Goal: Check status: Check status

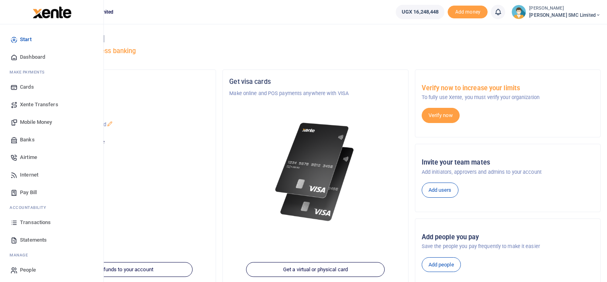
click at [26, 218] on link "Transactions" at bounding box center [51, 223] width 91 height 18
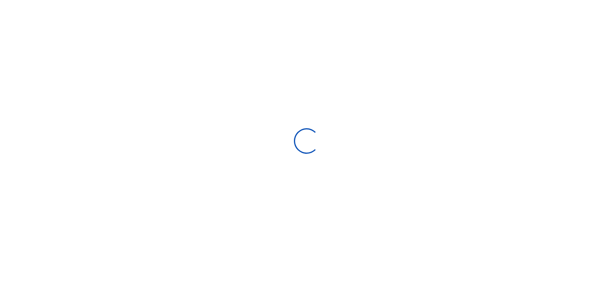
select select
type input "[DATE] - [DATE]"
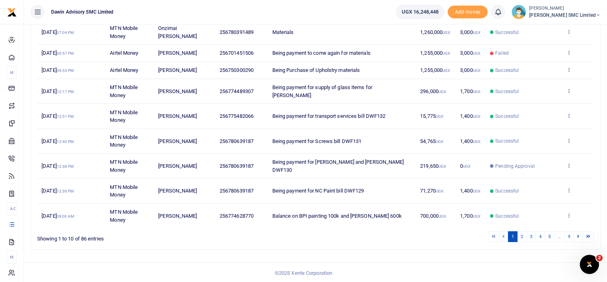
click at [568, 115] on icon at bounding box center [569, 116] width 5 height 6
click at [533, 125] on link "View details" at bounding box center [539, 128] width 63 height 11
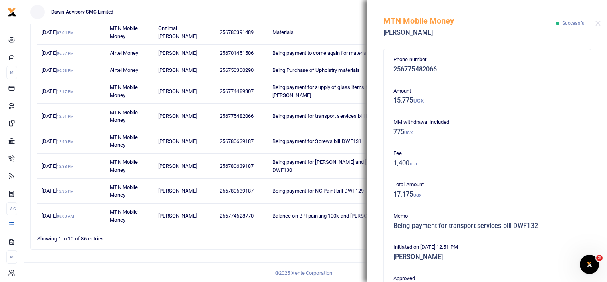
click at [599, 214] on div "Phone number 256775482066 Amount 15,775 UGX MM withdrawal included 775 UGX Fee …" at bounding box center [488, 163] width 240 height 238
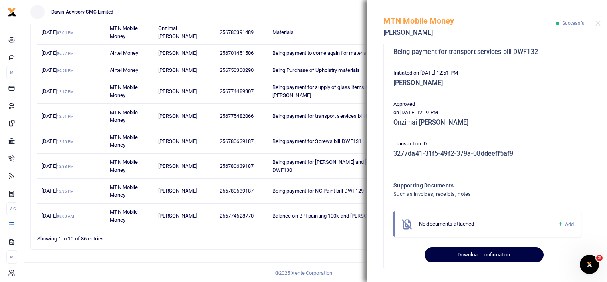
click at [481, 255] on button "Download confirmation" at bounding box center [484, 254] width 119 height 15
click at [474, 253] on button "Download confirmation" at bounding box center [484, 254] width 119 height 15
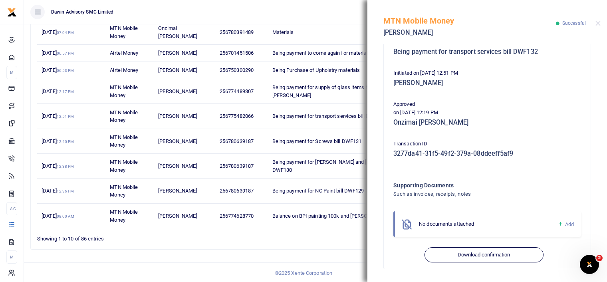
click at [596, 20] on div "MTN Mobile Money Robert Omar Rwoth Successful" at bounding box center [488, 22] width 240 height 44
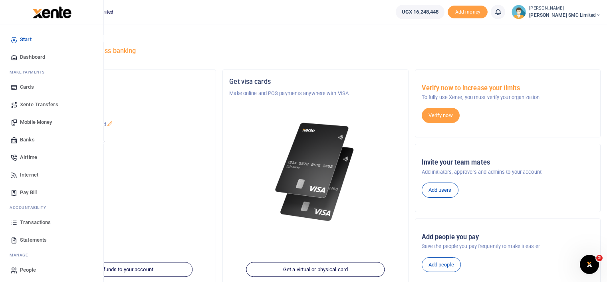
click at [40, 220] on span "Transactions" at bounding box center [35, 223] width 31 height 8
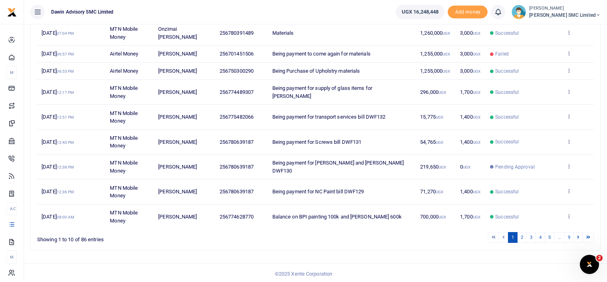
scroll to position [154, 0]
click at [565, 140] on td "View details Send again" at bounding box center [578, 141] width 32 height 25
click at [569, 140] on icon at bounding box center [569, 141] width 5 height 6
click at [532, 150] on link "View details" at bounding box center [539, 153] width 63 height 11
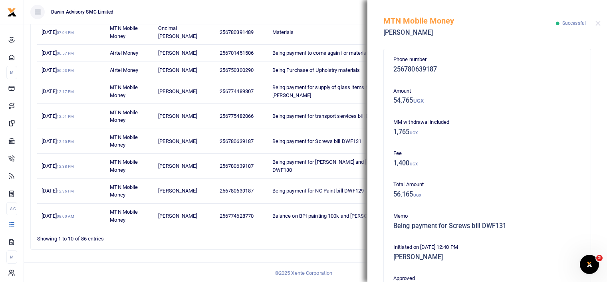
scroll to position [174, 0]
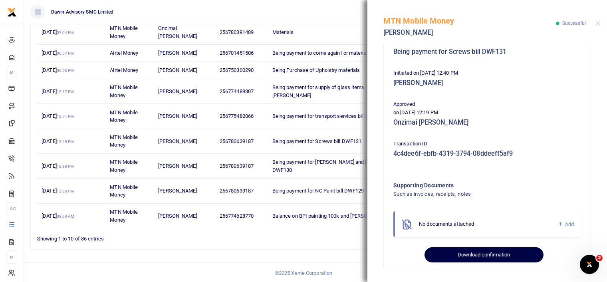
click at [481, 253] on button "Download confirmation" at bounding box center [484, 254] width 119 height 15
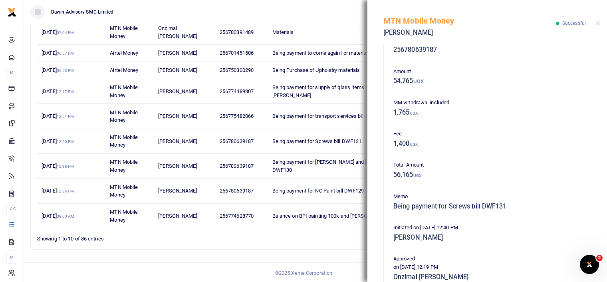
scroll to position [0, 0]
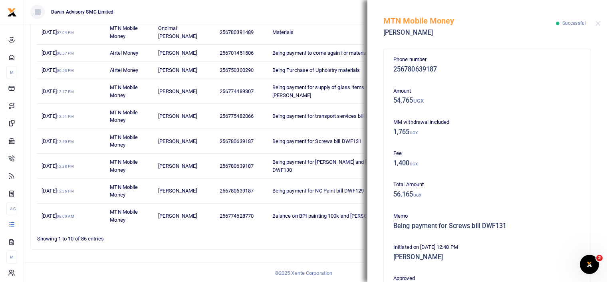
click at [283, 238] on ul "1 2 3 4 5 … 9" at bounding box center [433, 236] width 322 height 11
click at [595, 24] on div "MTN Mobile Money [PERSON_NAME] Successful" at bounding box center [488, 22] width 240 height 44
click at [596, 24] on button "Close" at bounding box center [598, 23] width 5 height 5
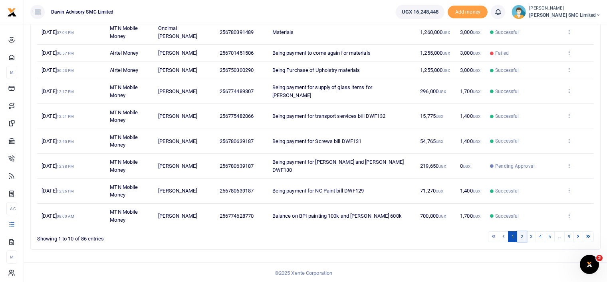
click at [526, 235] on link "2" at bounding box center [522, 236] width 10 height 11
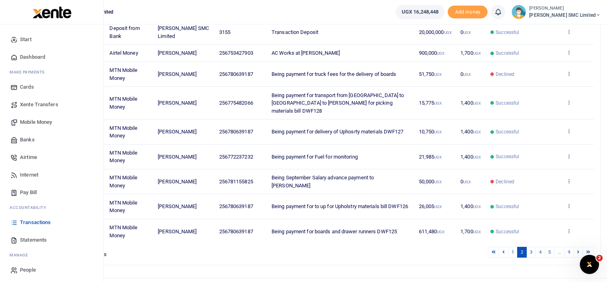
click at [28, 235] on link "Statements" at bounding box center [51, 240] width 91 height 18
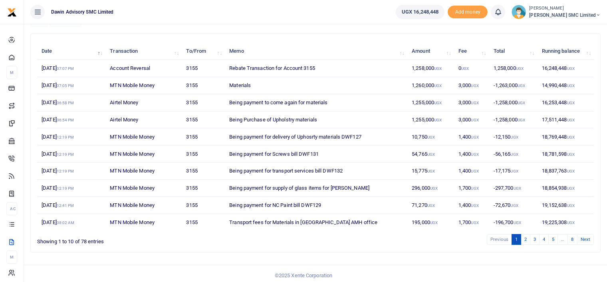
scroll to position [84, 0]
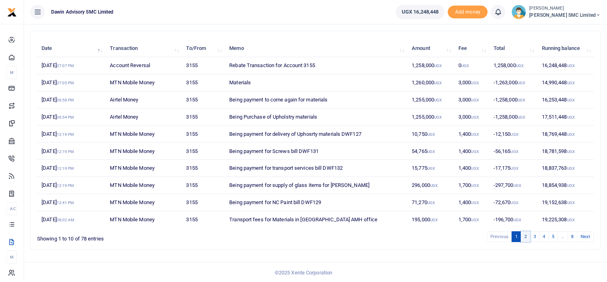
click at [527, 236] on link "2" at bounding box center [526, 236] width 10 height 11
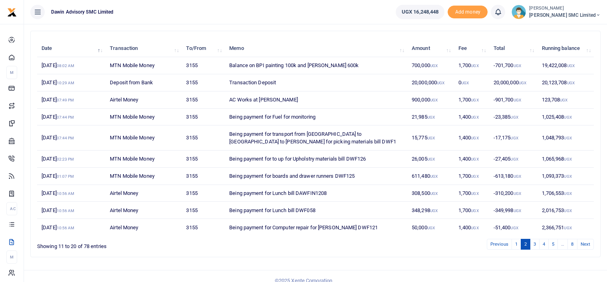
scroll to position [92, 0]
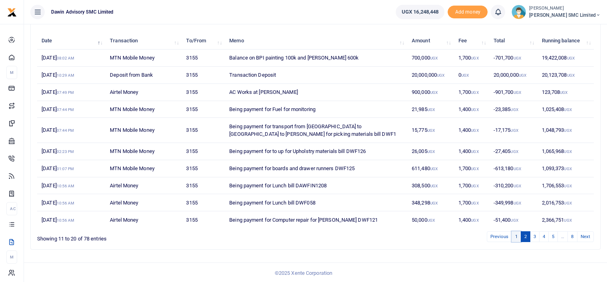
click at [515, 235] on link "1" at bounding box center [517, 236] width 10 height 11
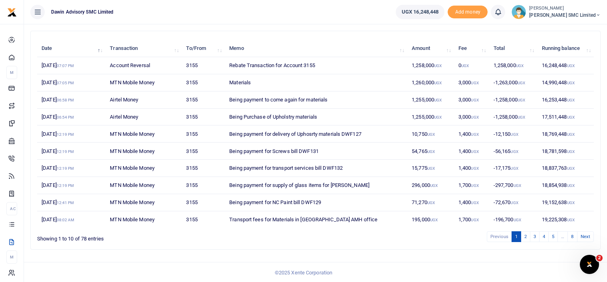
scroll to position [0, 0]
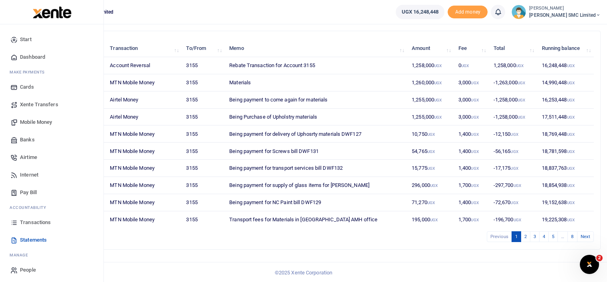
click at [37, 220] on span "Transactions" at bounding box center [35, 223] width 31 height 8
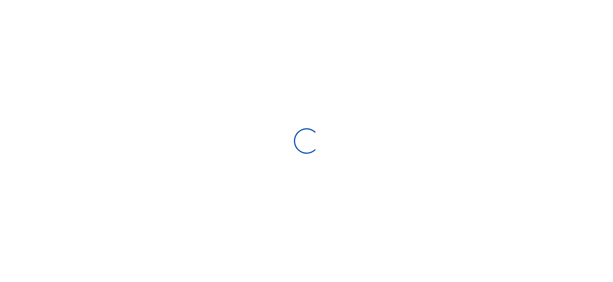
select select
type input "[DATE] - [DATE]"
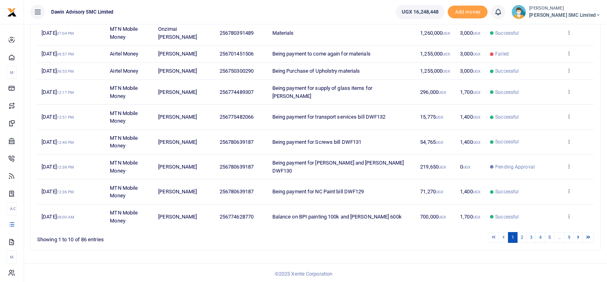
scroll to position [154, 0]
click at [521, 238] on link "2" at bounding box center [522, 236] width 10 height 11
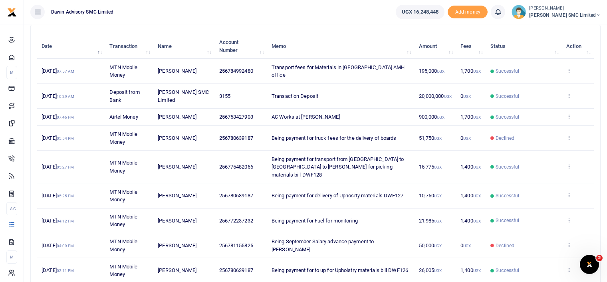
scroll to position [106, 0]
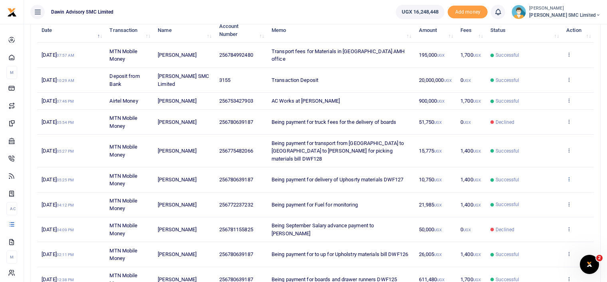
click at [569, 176] on icon at bounding box center [569, 179] width 5 height 6
click at [543, 181] on link "View details" at bounding box center [540, 184] width 63 height 11
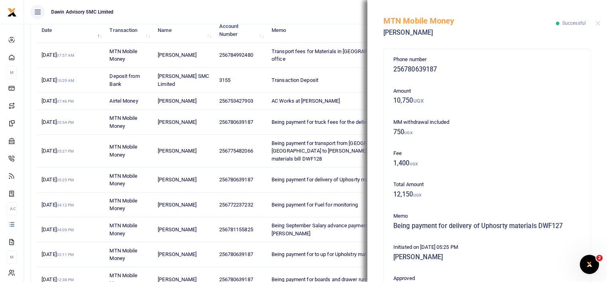
scroll to position [174, 0]
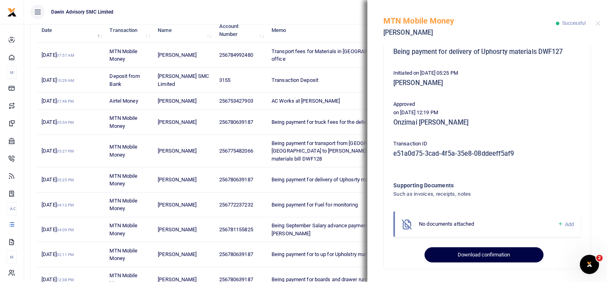
click at [494, 255] on button "Download confirmation" at bounding box center [484, 254] width 119 height 15
click at [497, 252] on button "Download confirmation" at bounding box center [484, 254] width 119 height 15
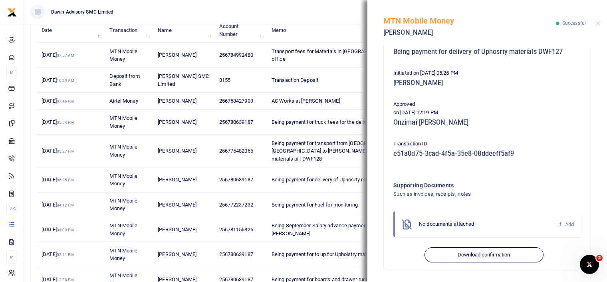
click at [402, 243] on div "Supporting Documents Such as invoices, receipts, notes Drop your files here Dra…" at bounding box center [487, 212] width 194 height 63
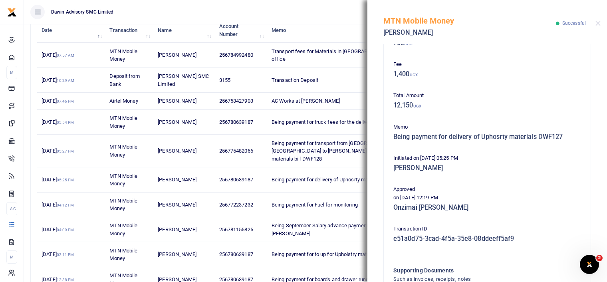
scroll to position [41, 0]
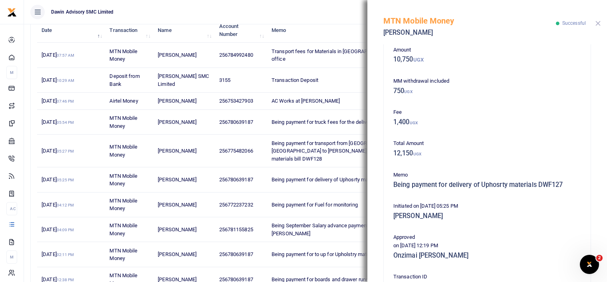
click at [600, 22] on button "Close" at bounding box center [598, 23] width 5 height 5
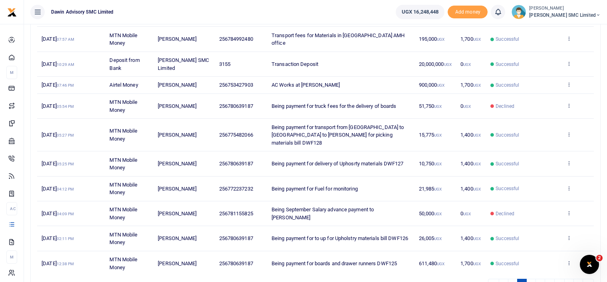
scroll to position [162, 0]
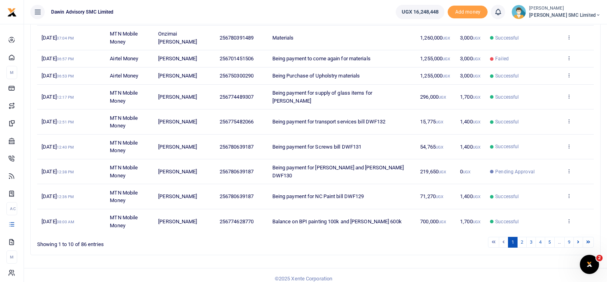
scroll to position [154, 0]
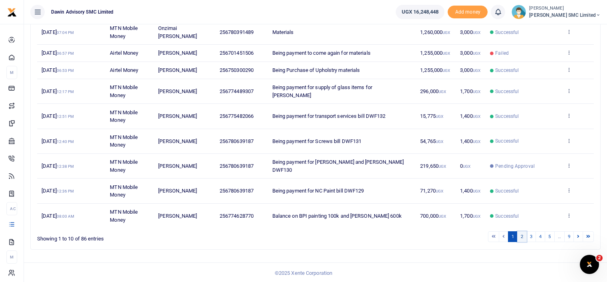
click at [526, 232] on link "2" at bounding box center [522, 236] width 10 height 11
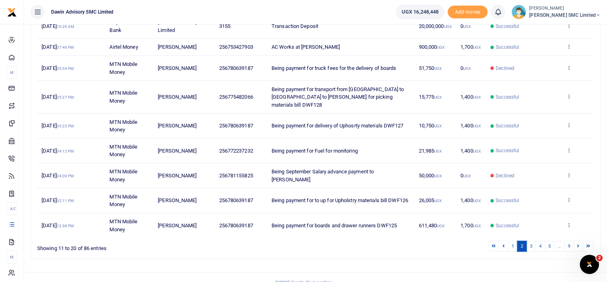
scroll to position [162, 0]
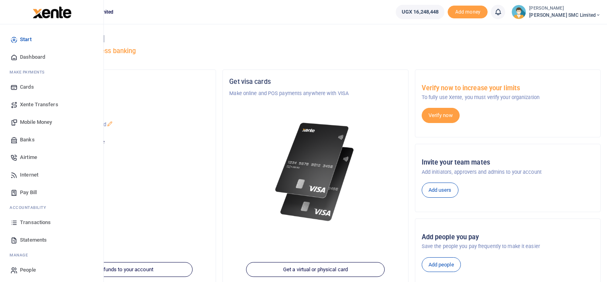
click at [30, 223] on span "Transactions" at bounding box center [35, 223] width 31 height 8
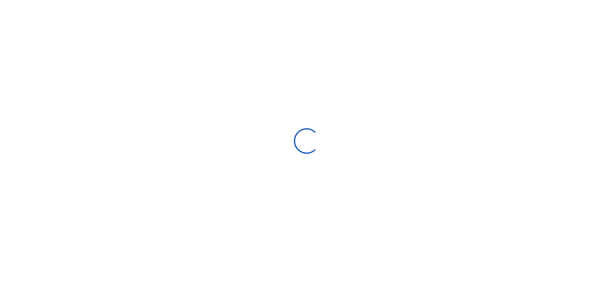
select select
type input "[DATE] - [DATE]"
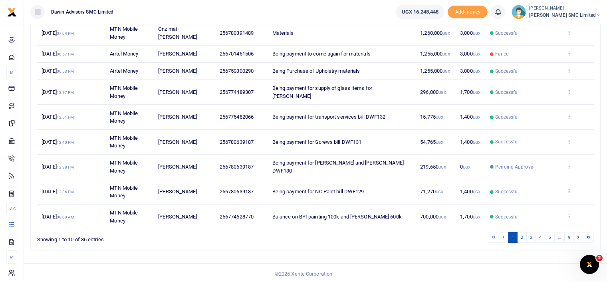
scroll to position [154, 0]
click at [523, 239] on link "2" at bounding box center [522, 236] width 10 height 11
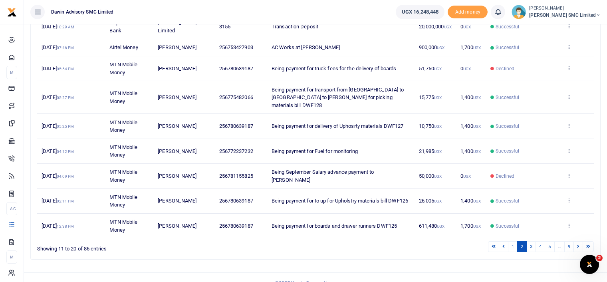
scroll to position [162, 0]
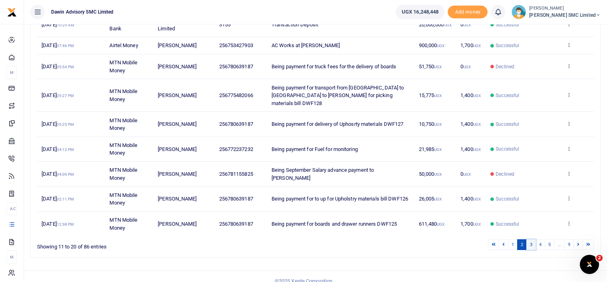
click at [531, 239] on link "3" at bounding box center [532, 244] width 10 height 11
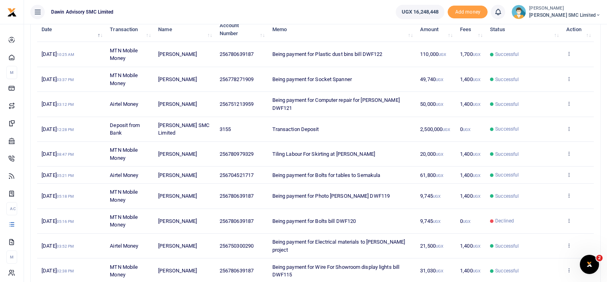
scroll to position [106, 0]
click at [569, 77] on icon at bounding box center [569, 80] width 5 height 6
